Goal: Information Seeking & Learning: Learn about a topic

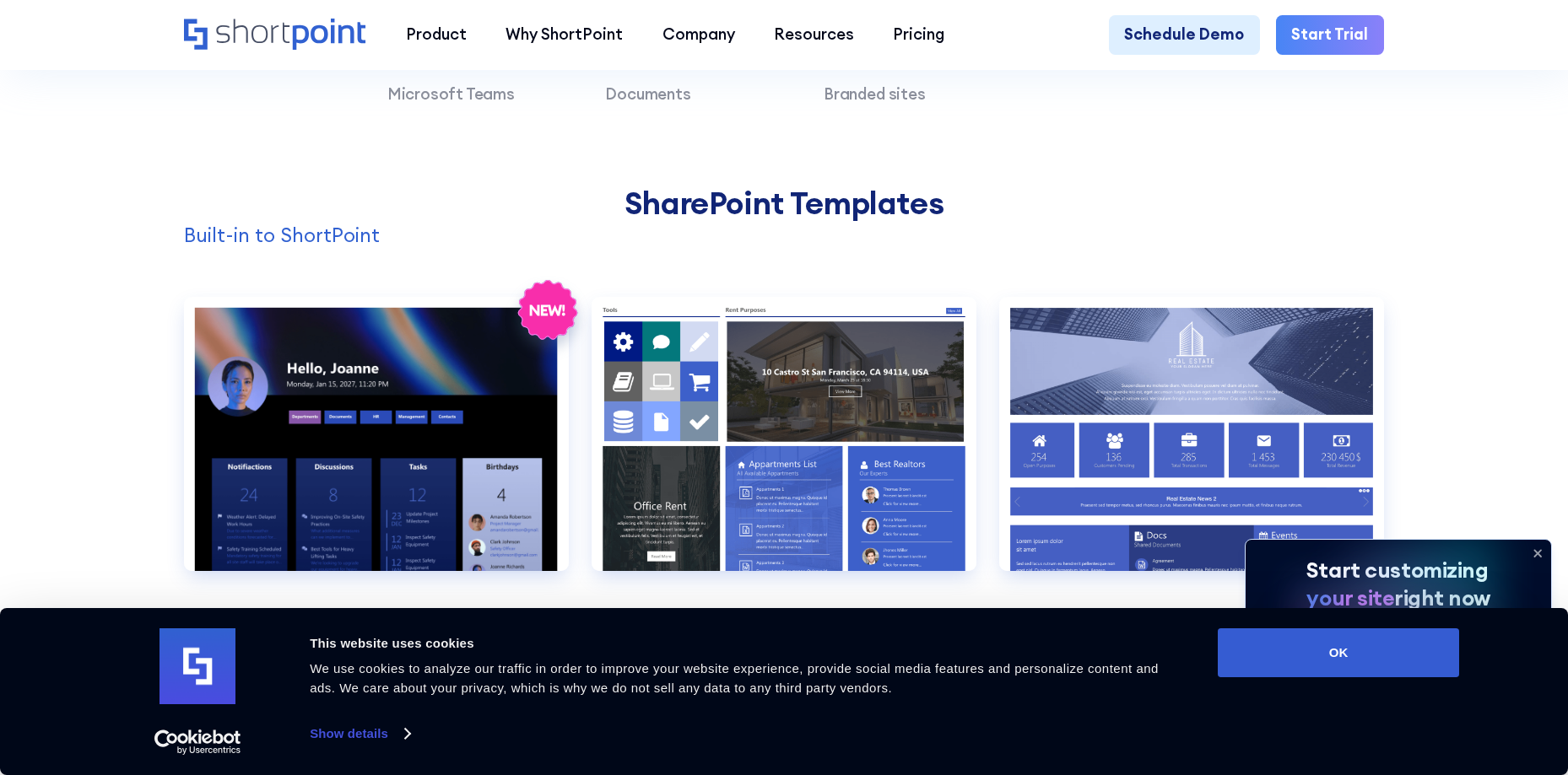
scroll to position [1602, 0]
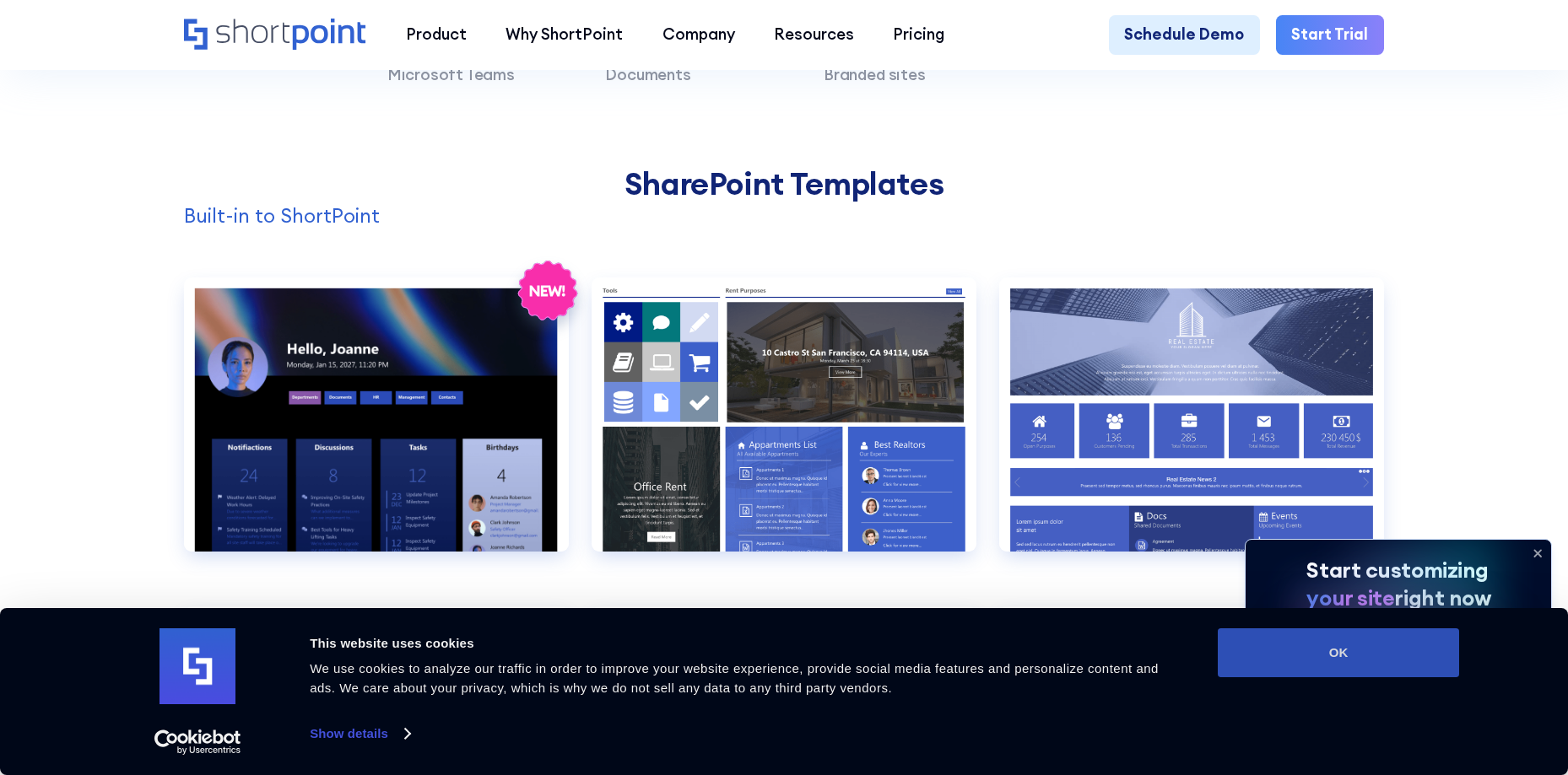
click at [1382, 644] on button "OK" at bounding box center [1338, 652] width 242 height 49
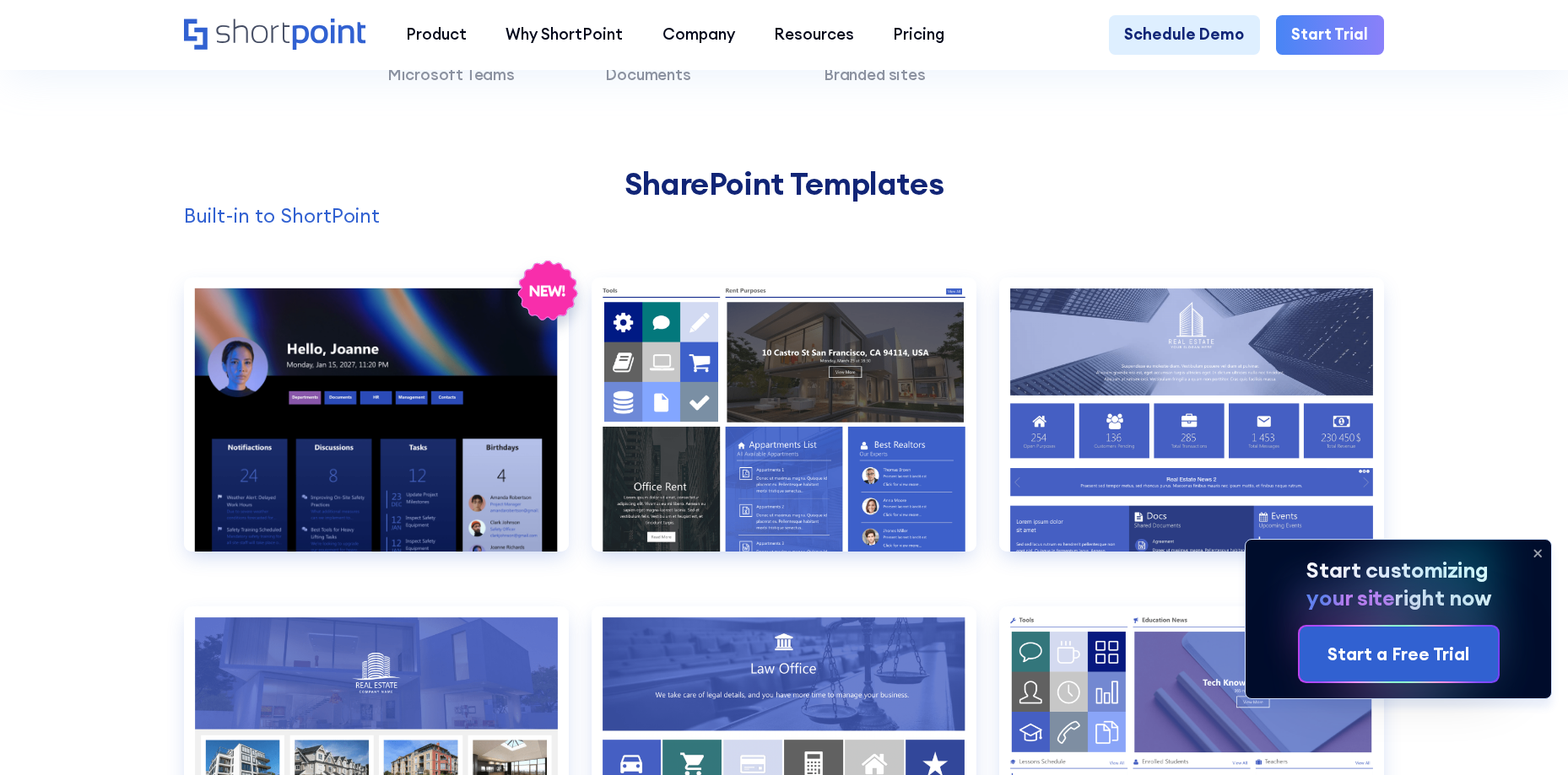
scroll to position [0, 0]
click at [1532, 556] on icon at bounding box center [1537, 553] width 27 height 27
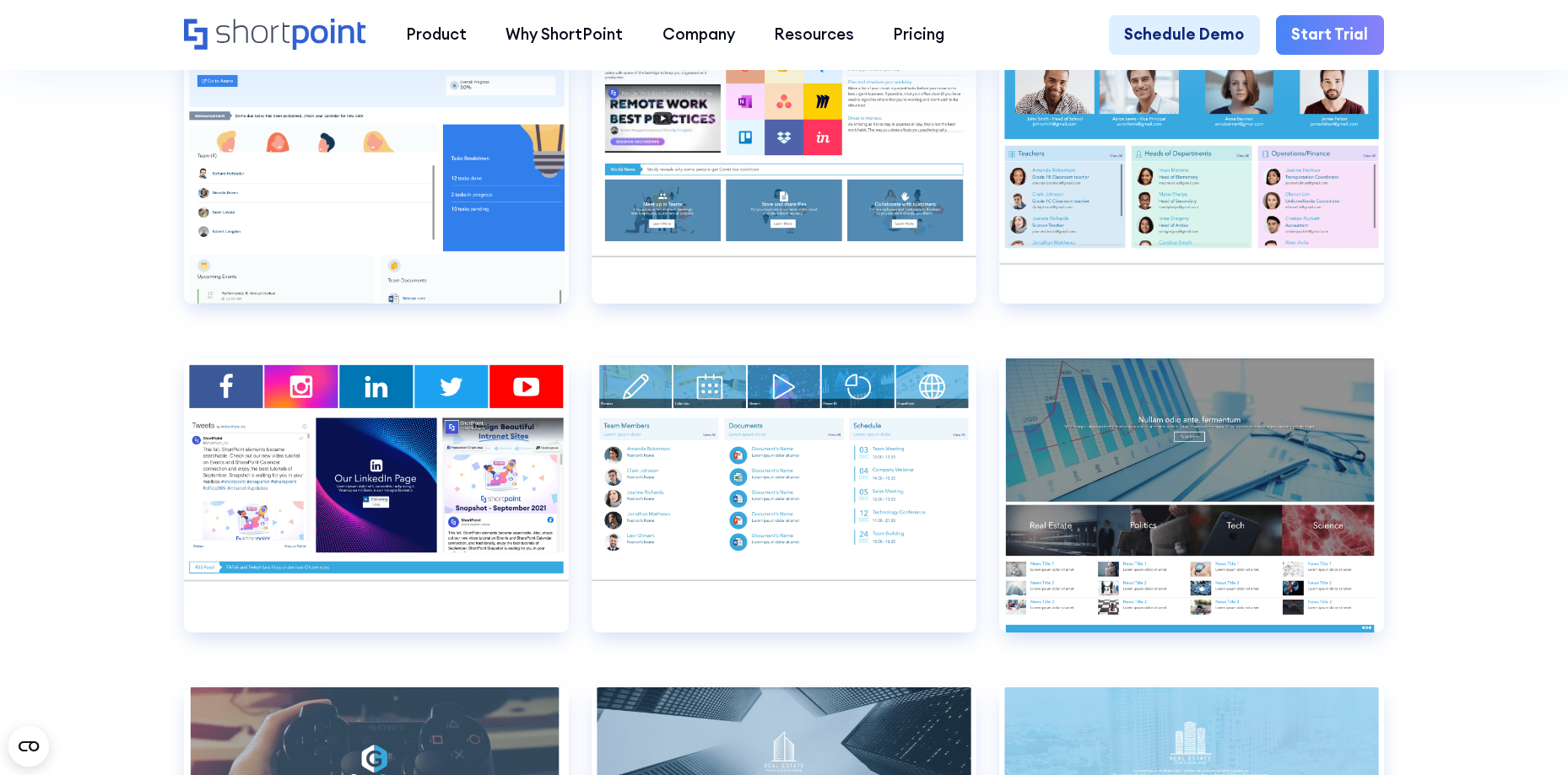
scroll to position [10879, 0]
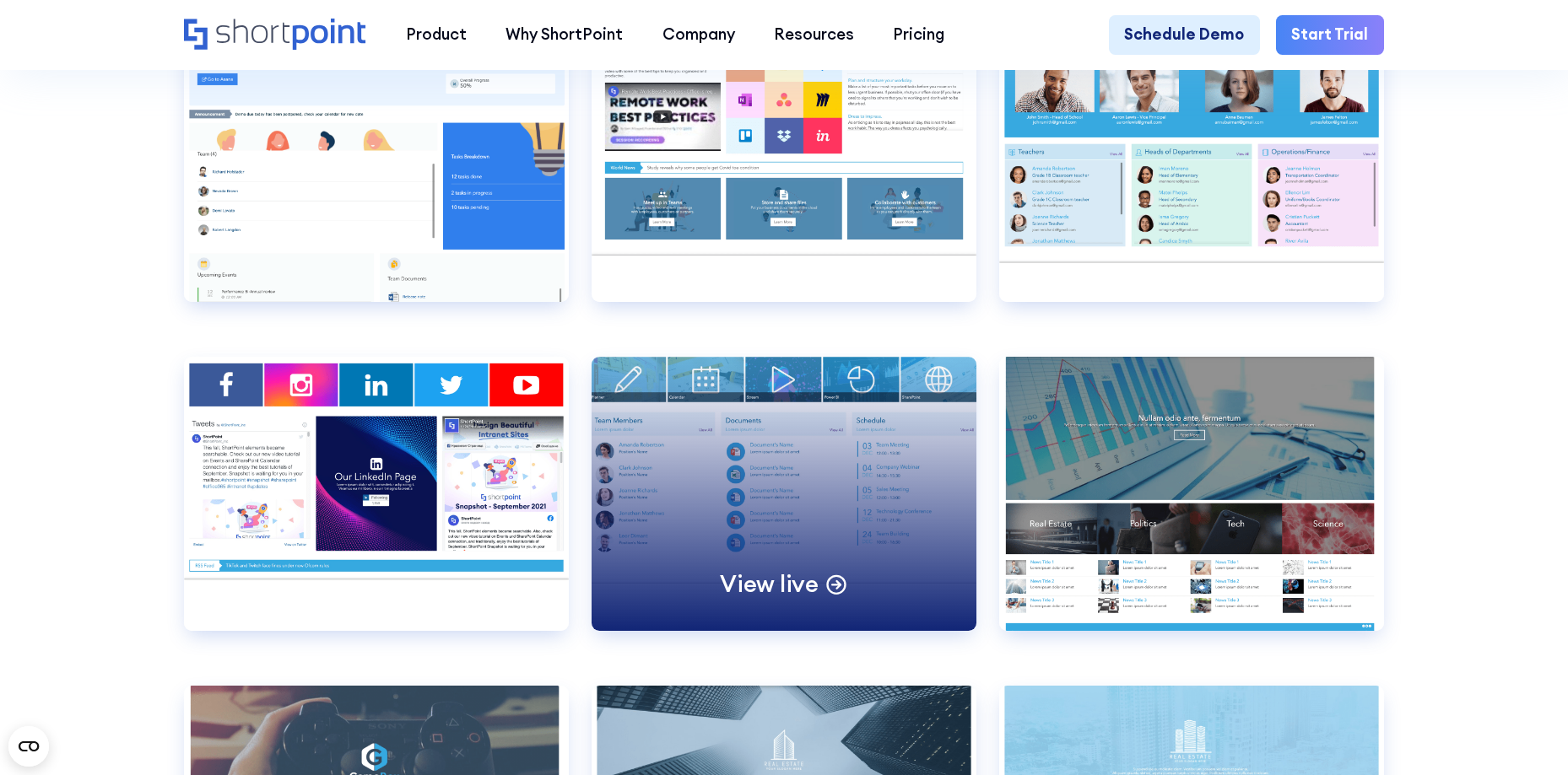
click at [808, 558] on div "View live" at bounding box center [783, 493] width 384 height 274
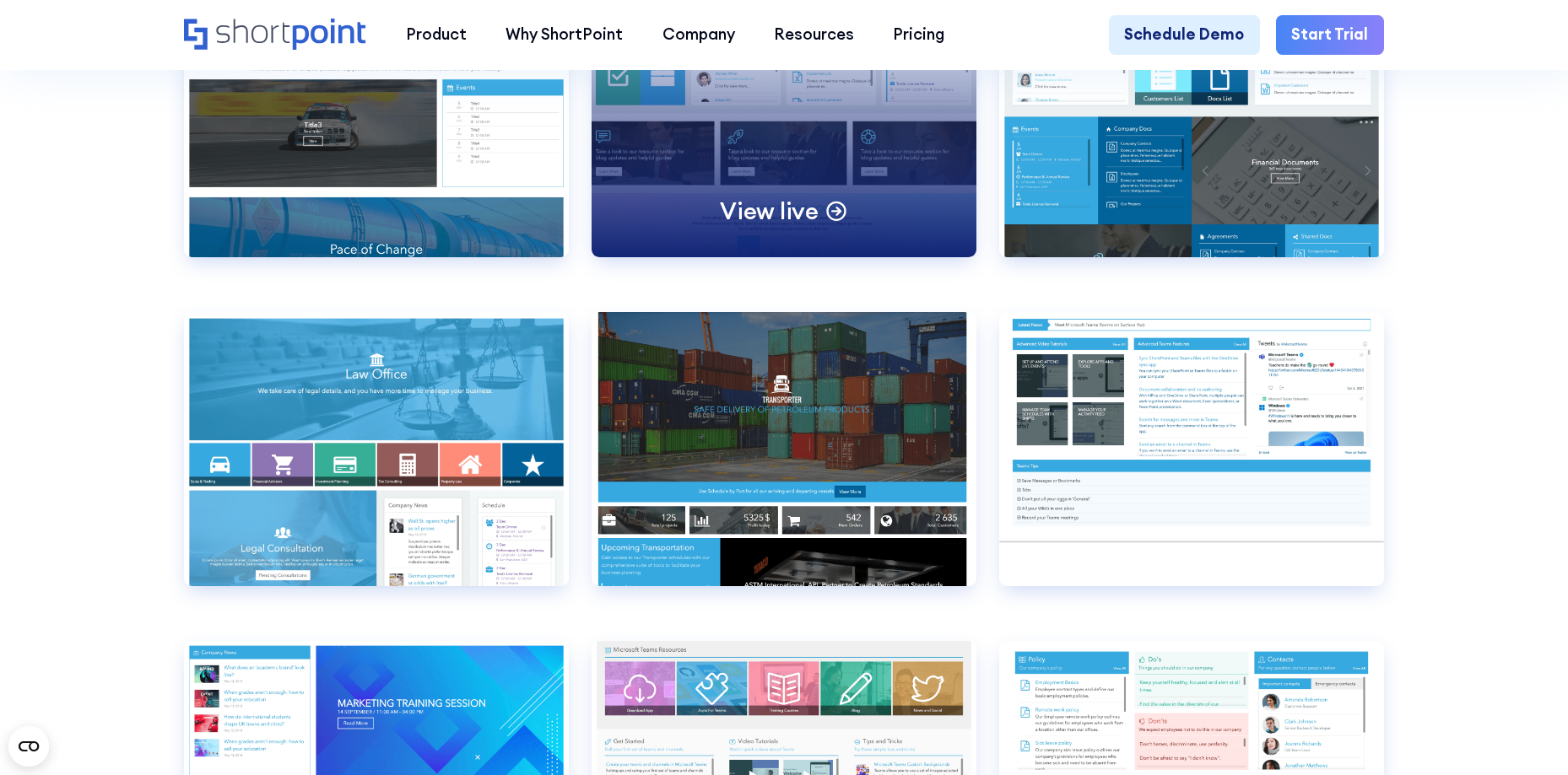
scroll to position [9614, 0]
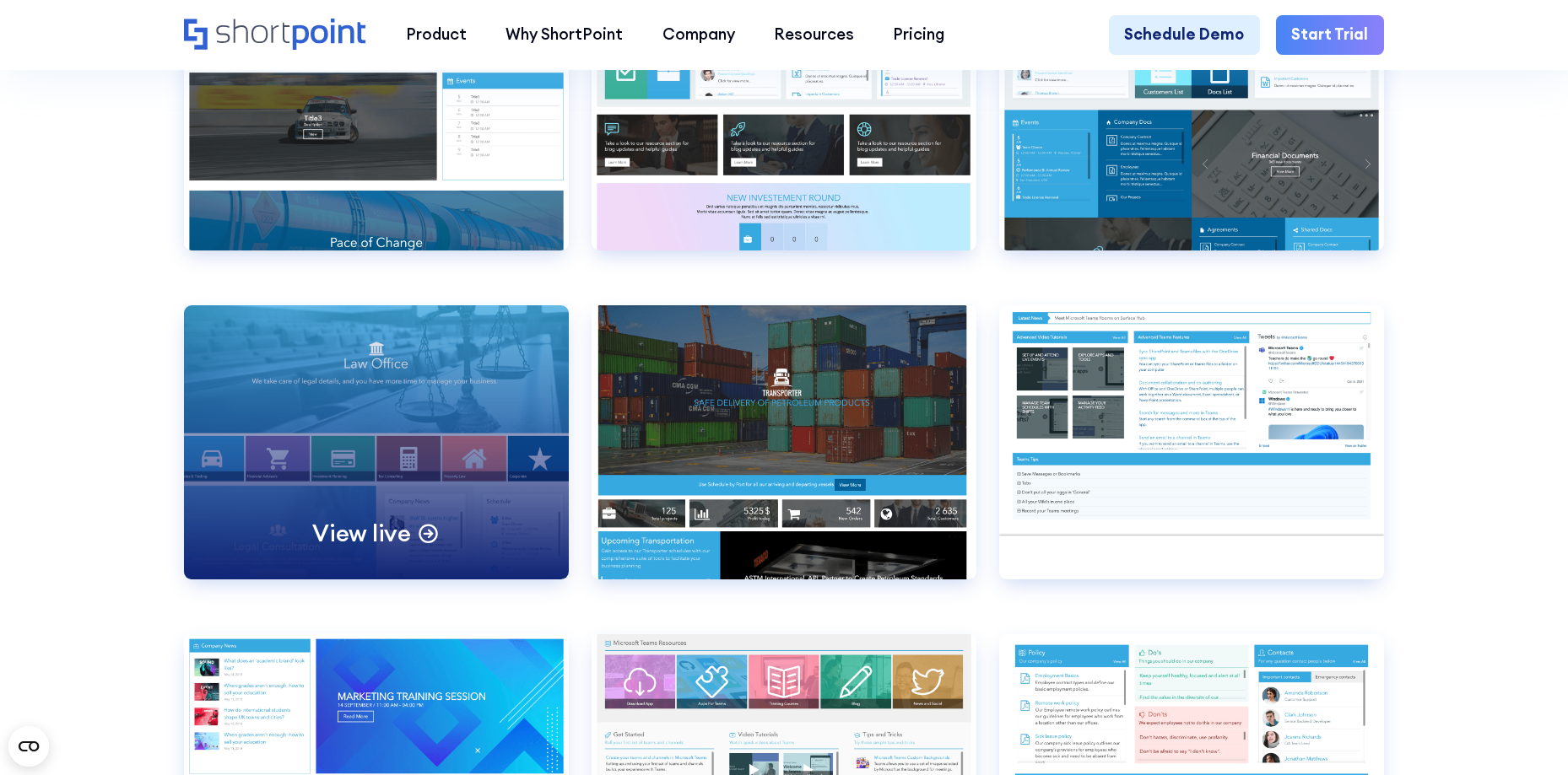
click at [375, 456] on div "View live" at bounding box center [376, 442] width 384 height 274
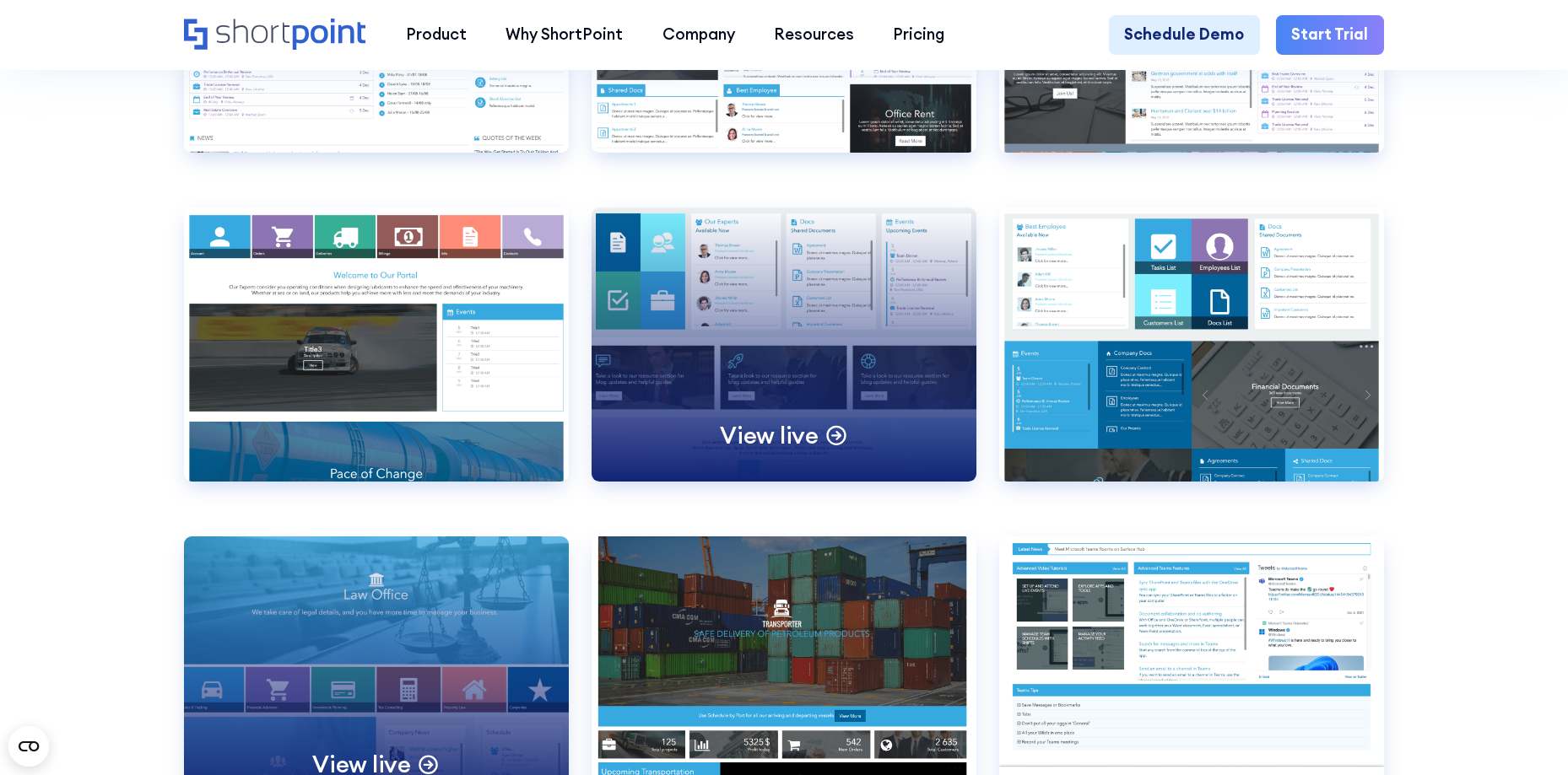
scroll to position [9361, 0]
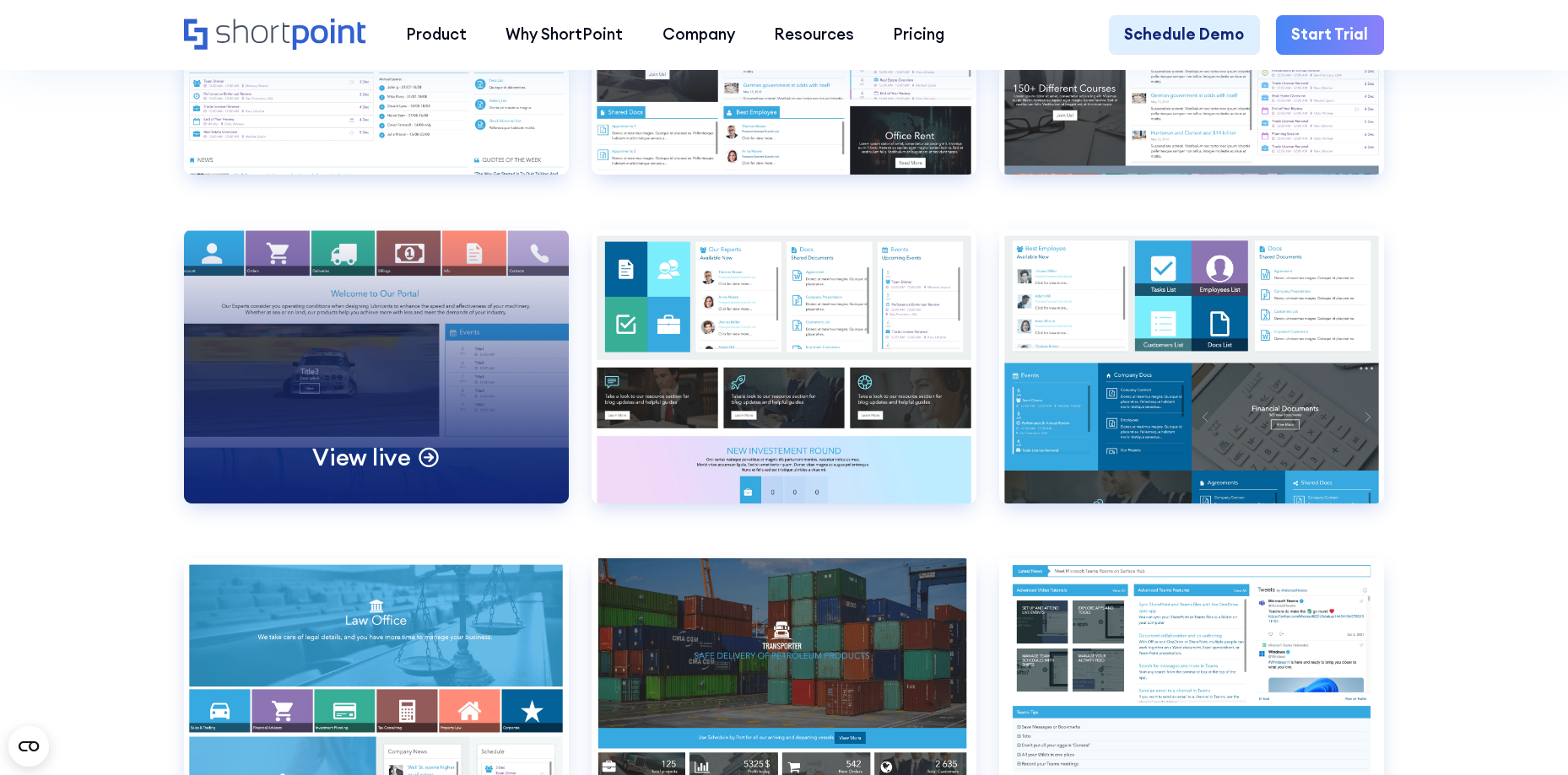
click at [337, 390] on div "View live" at bounding box center [376, 366] width 384 height 274
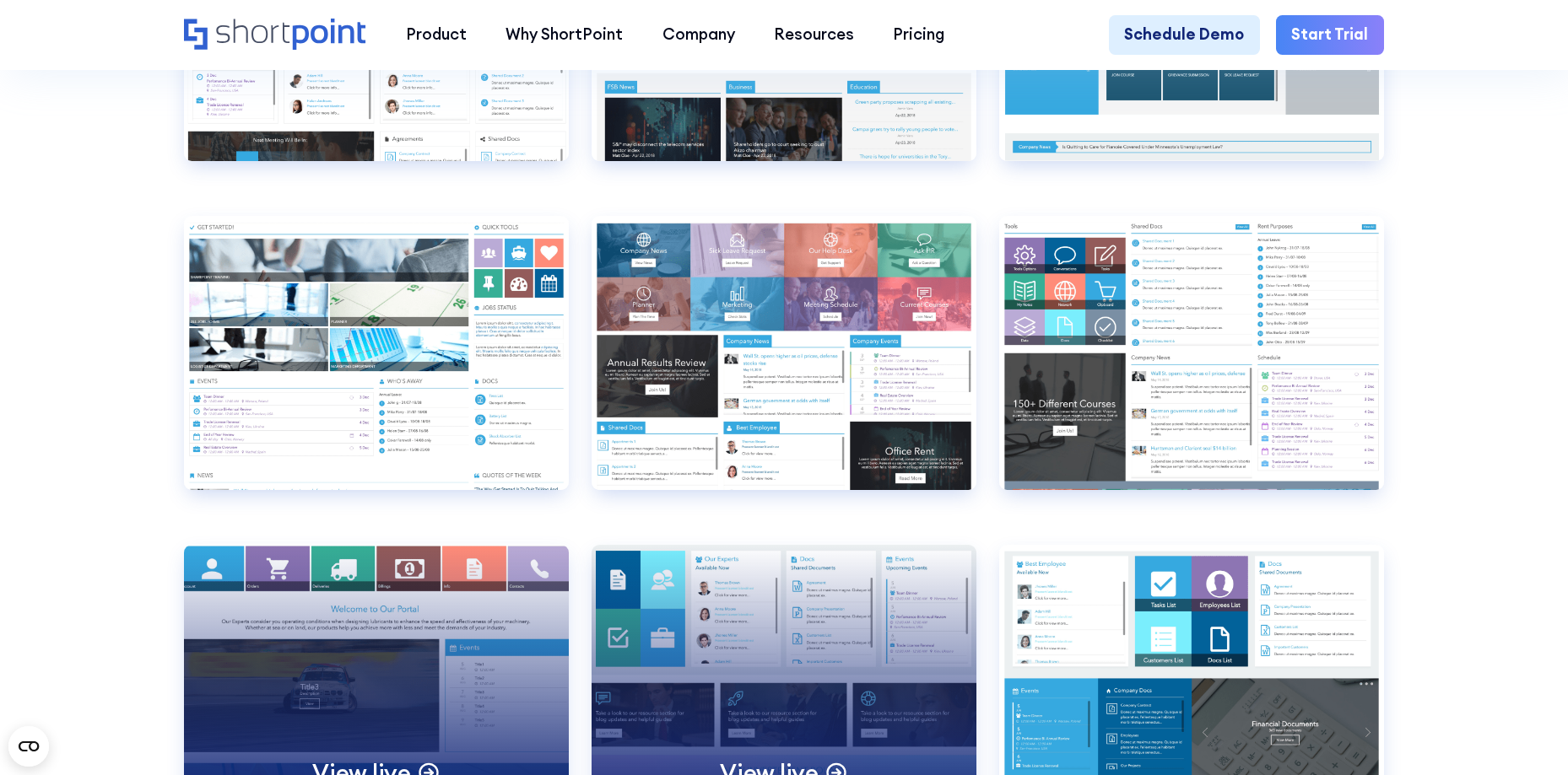
scroll to position [9023, 0]
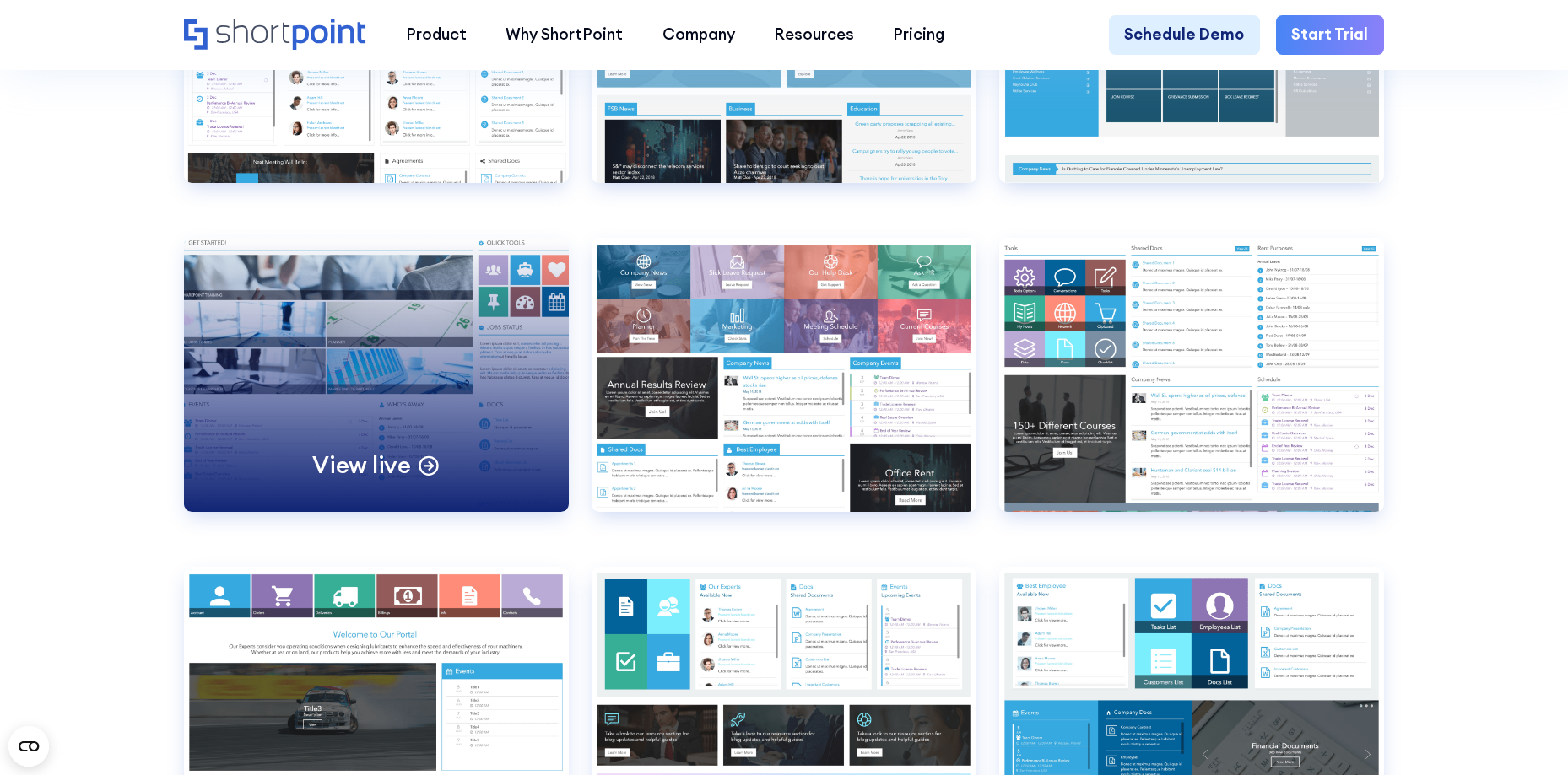
click at [380, 460] on div "View live" at bounding box center [376, 374] width 384 height 274
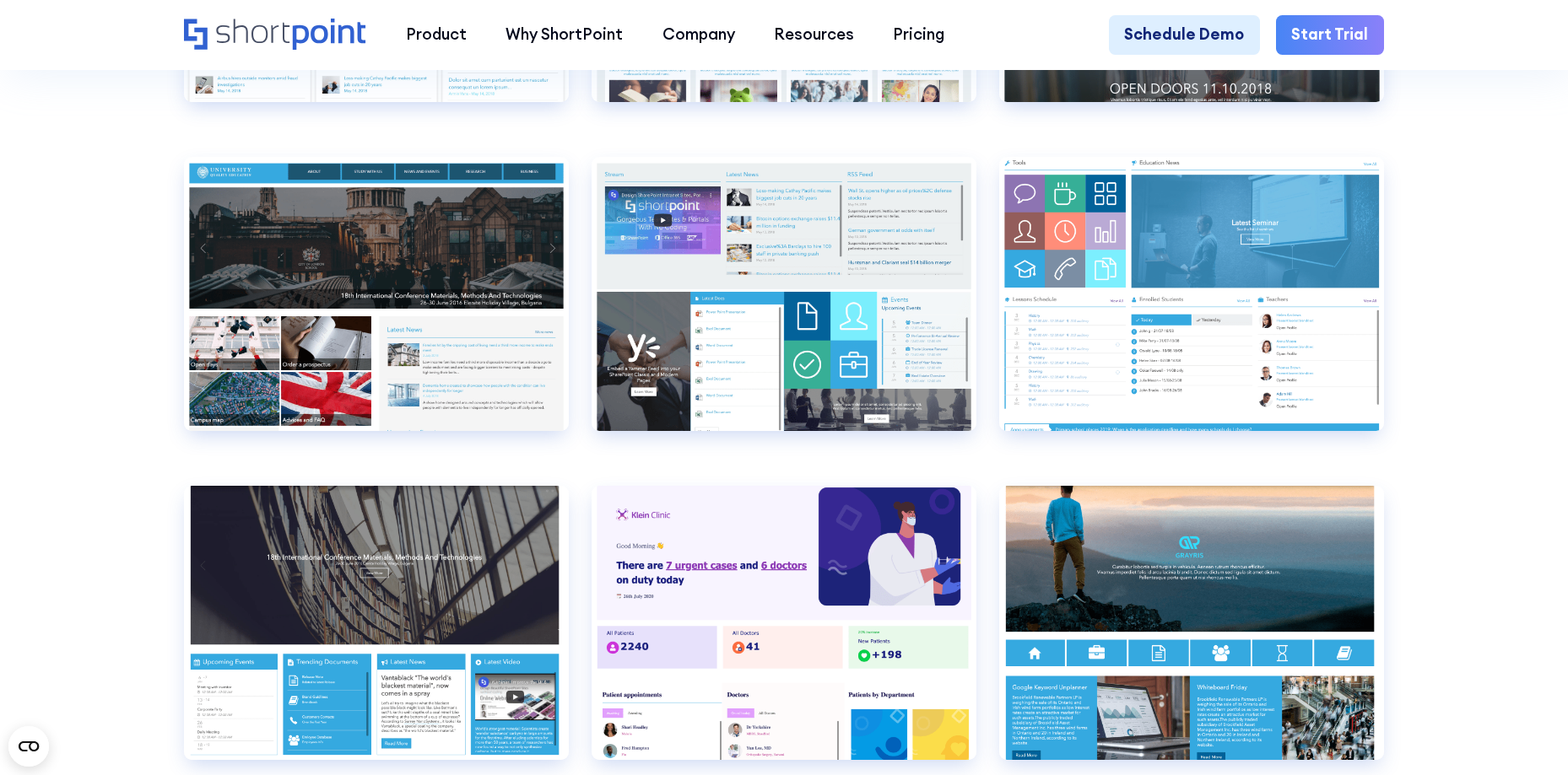
scroll to position [7506, 0]
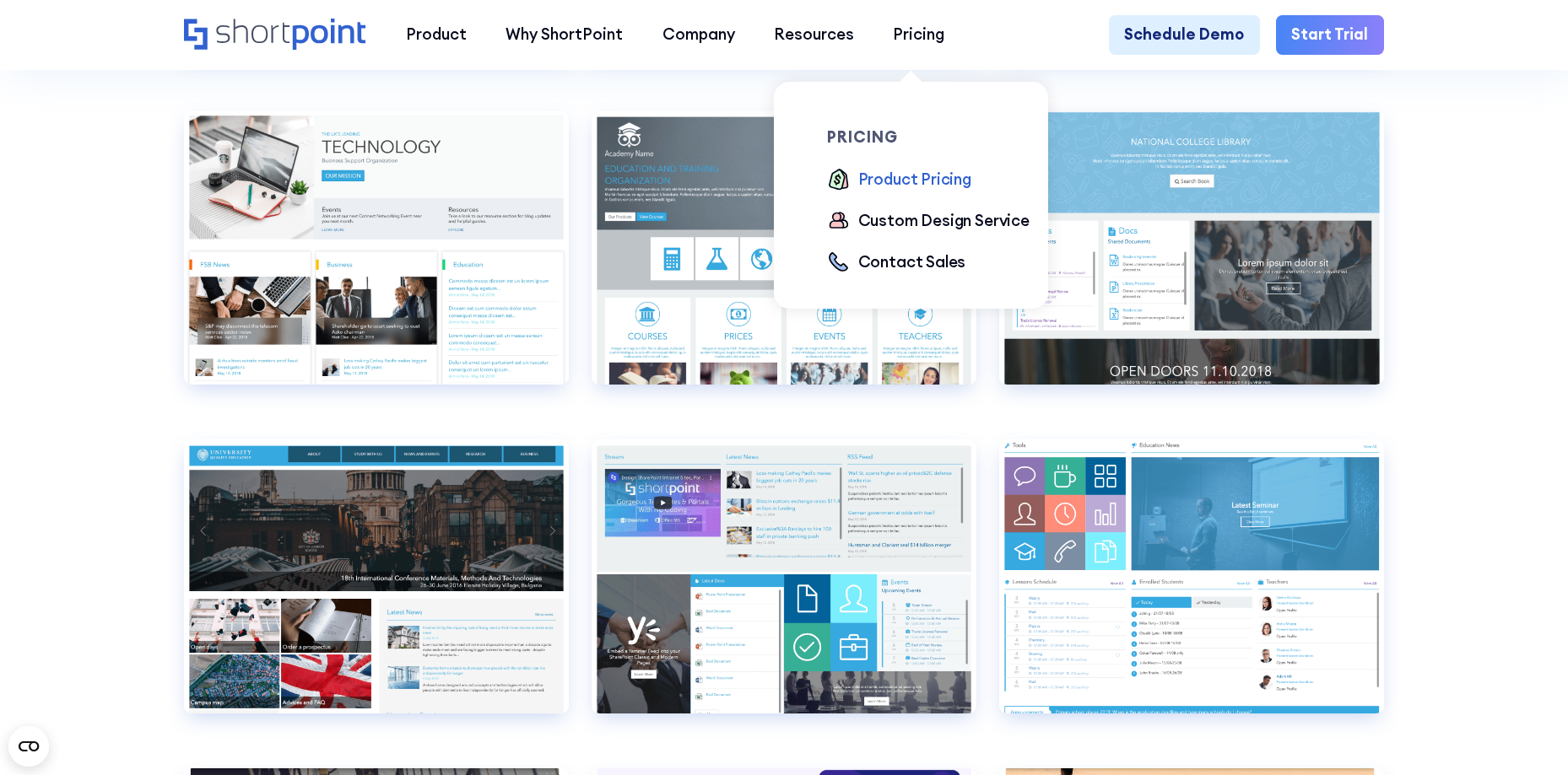
click at [895, 185] on div "Product Pricing" at bounding box center [915, 179] width 113 height 24
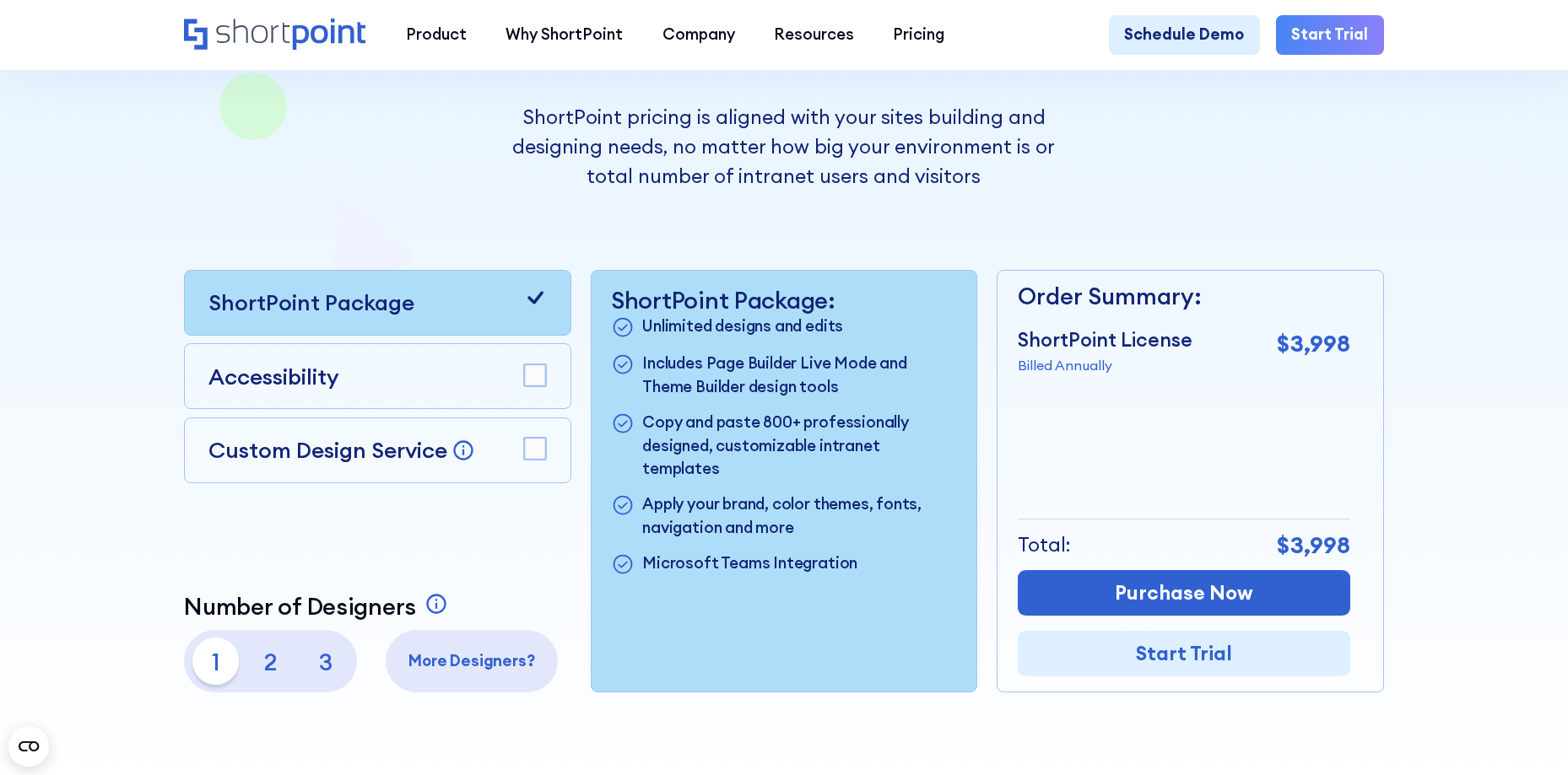
scroll to position [422, 0]
